Goal: Task Accomplishment & Management: Manage account settings

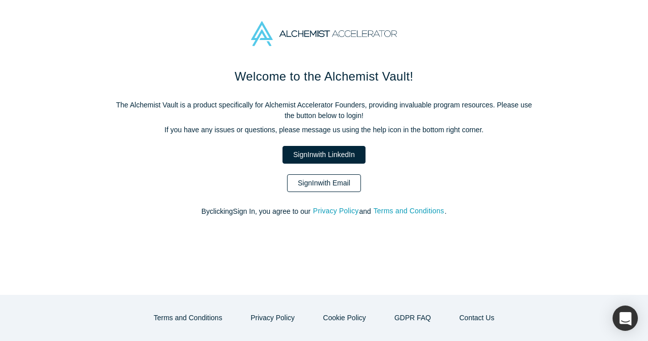
click at [348, 175] on link "Sign In with Email" at bounding box center [324, 183] width 74 height 18
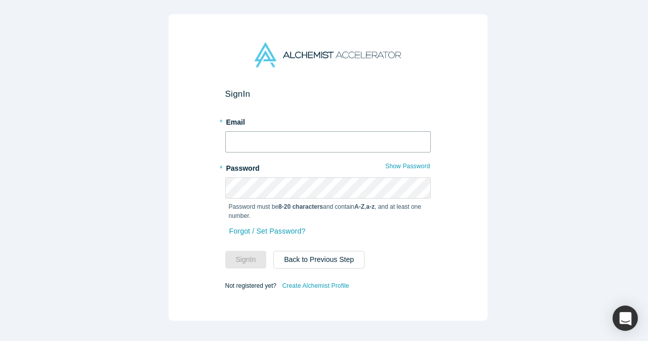
type input "[EMAIL_ADDRESS][DOMAIN_NAME]"
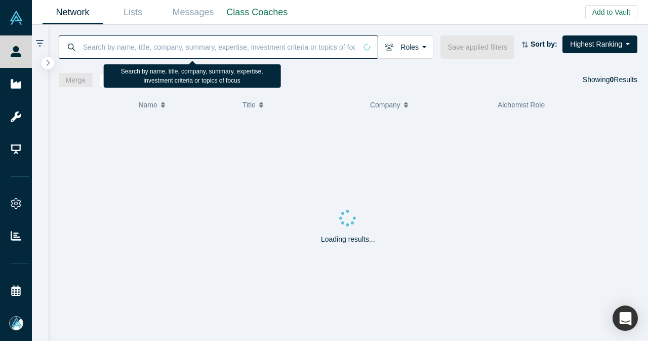
click at [187, 53] on input at bounding box center [219, 47] width 274 height 24
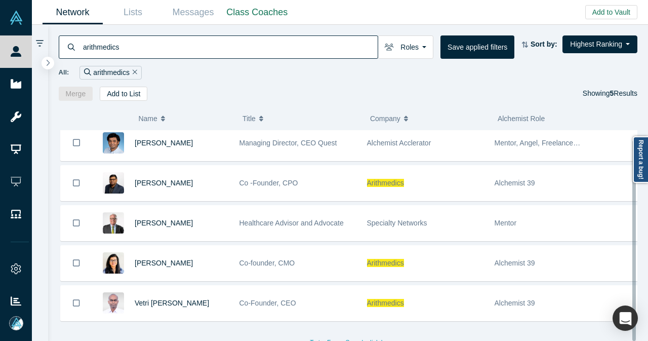
scroll to position [10, 0]
type input "arithmedics"
click at [130, 71] on button "Remove Filter" at bounding box center [134, 73] width 8 height 12
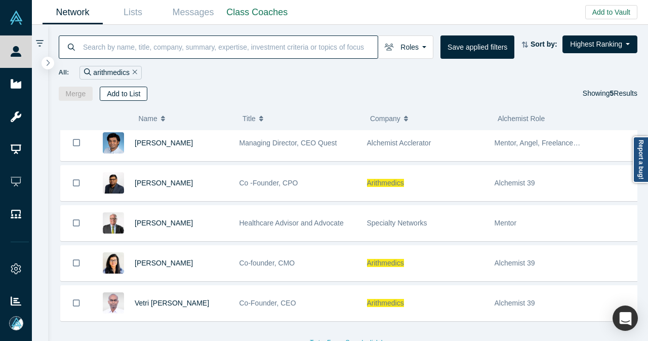
scroll to position [0, 0]
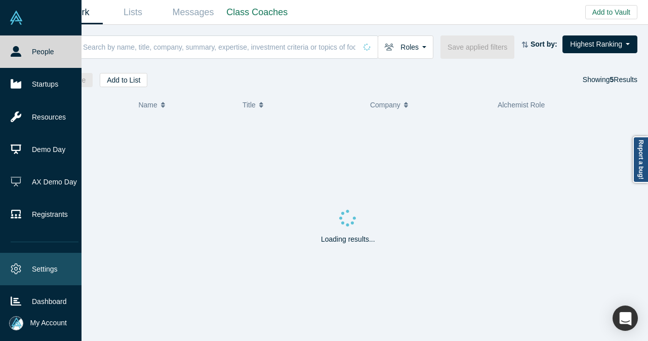
click at [37, 273] on link "Settings" at bounding box center [44, 269] width 89 height 32
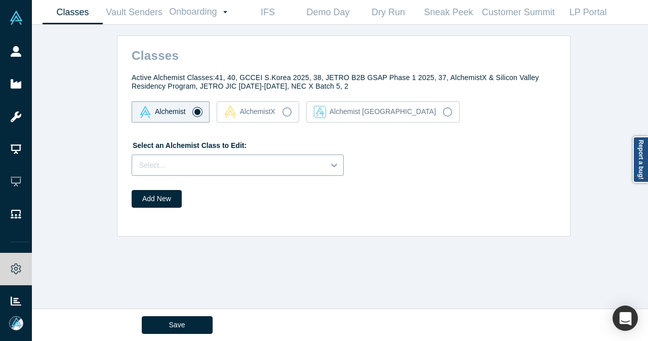
click at [224, 165] on div at bounding box center [228, 165] width 178 height 13
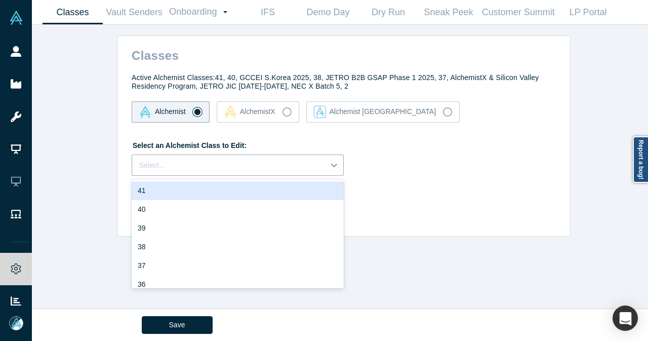
click at [188, 195] on div "41" at bounding box center [238, 190] width 212 height 19
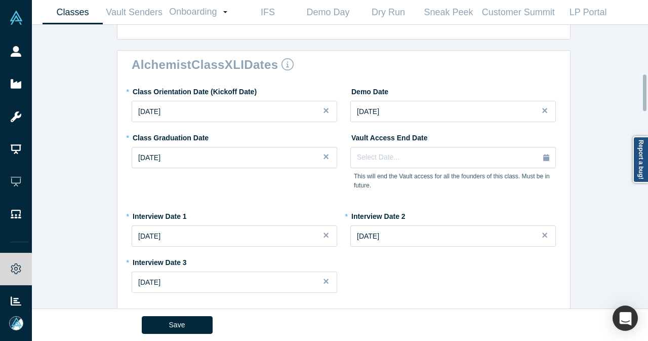
scroll to position [385, 0]
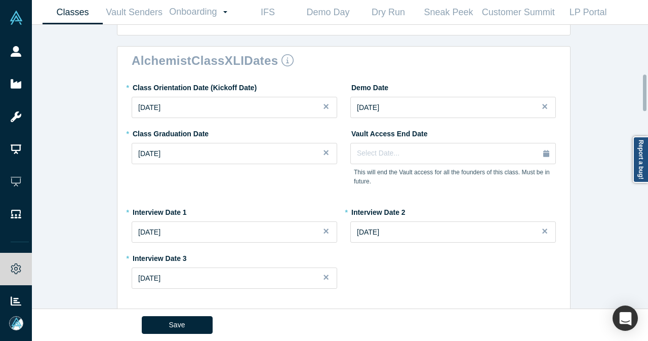
click at [645, 98] on div at bounding box center [645, 92] width 4 height 36
